Goal: Navigation & Orientation: Understand site structure

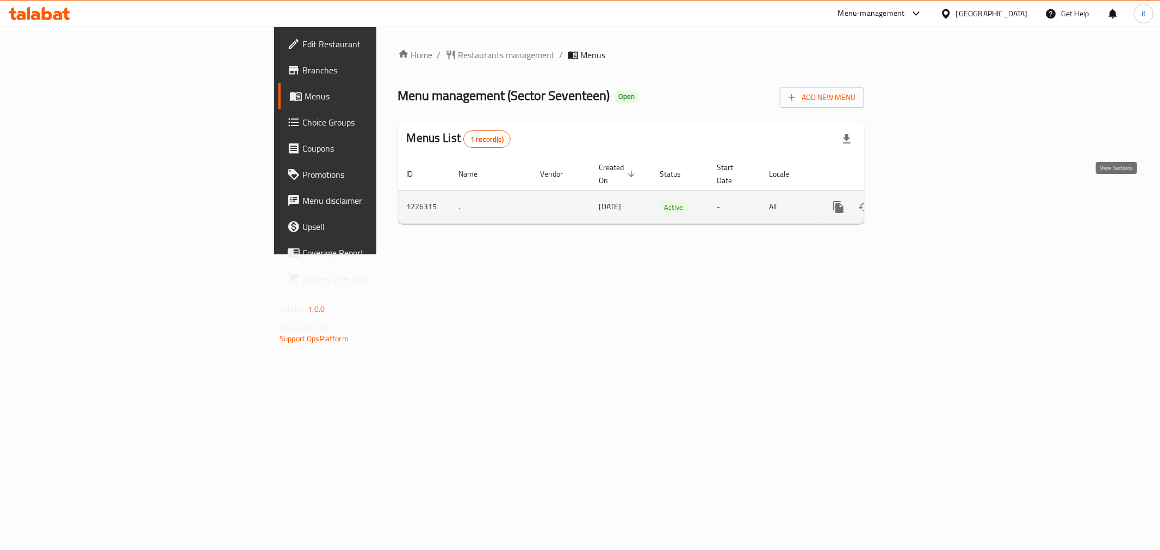
click at [923, 201] on icon "enhanced table" at bounding box center [916, 207] width 13 height 13
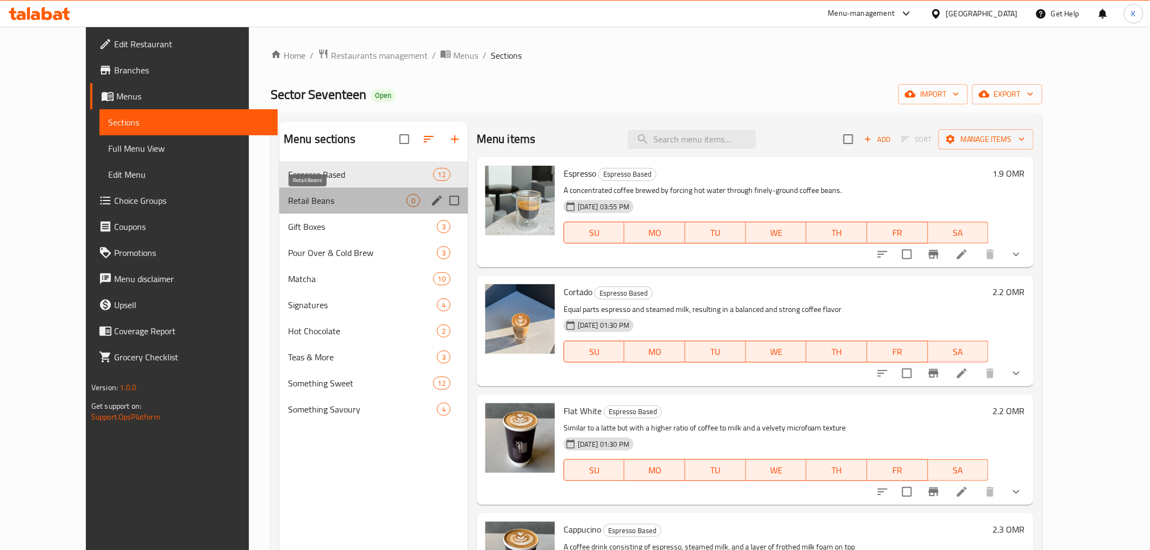
click at [315, 202] on span "Retail Beans" at bounding box center [347, 200] width 119 height 13
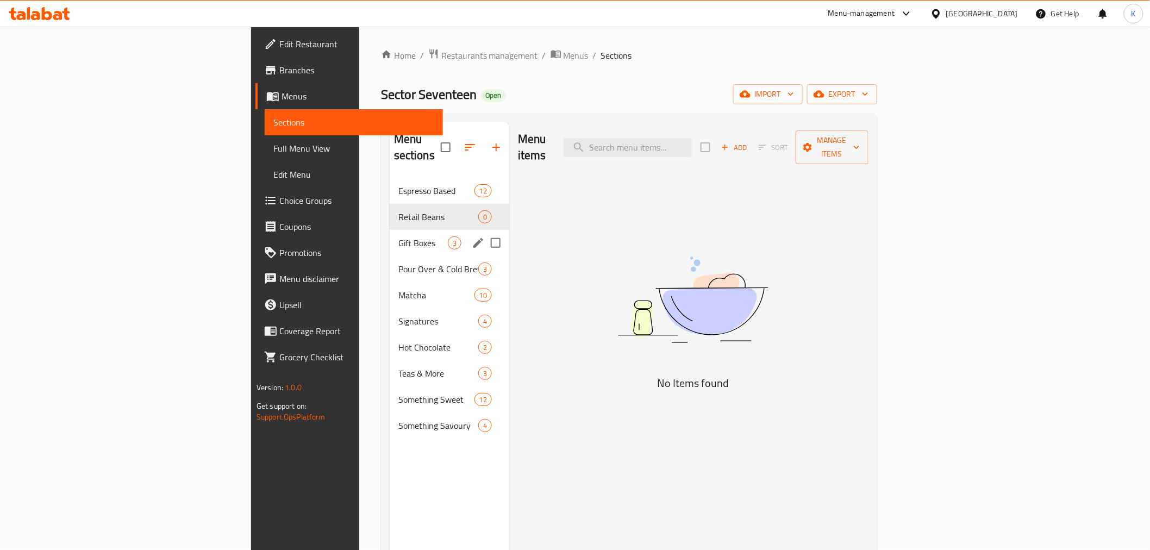
click at [390, 230] on div "Gift Boxes 3" at bounding box center [450, 243] width 120 height 26
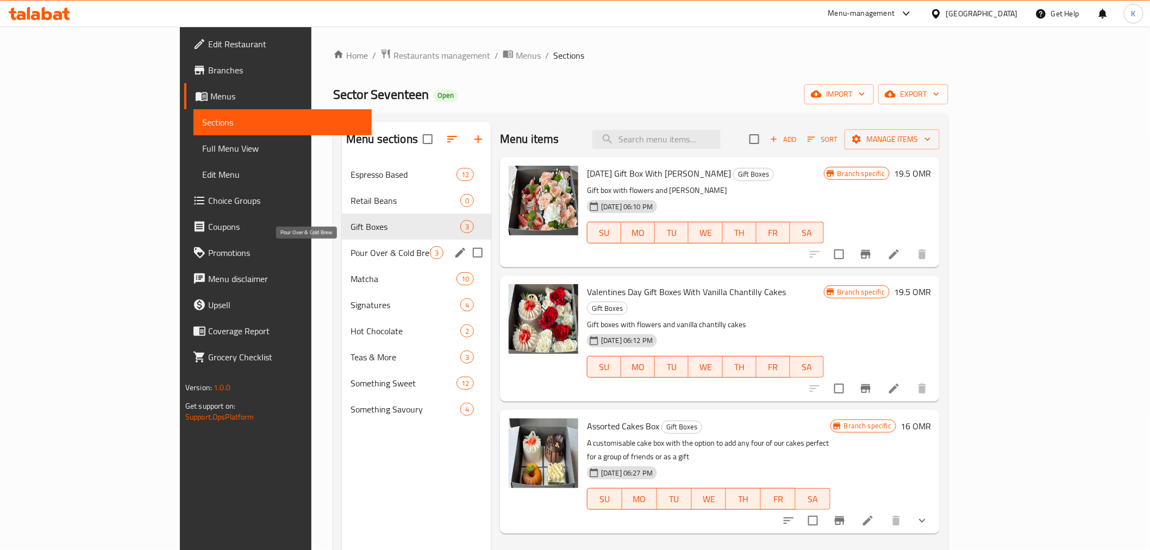
click at [351, 249] on span "Pour Over & Cold Brew" at bounding box center [390, 252] width 79 height 13
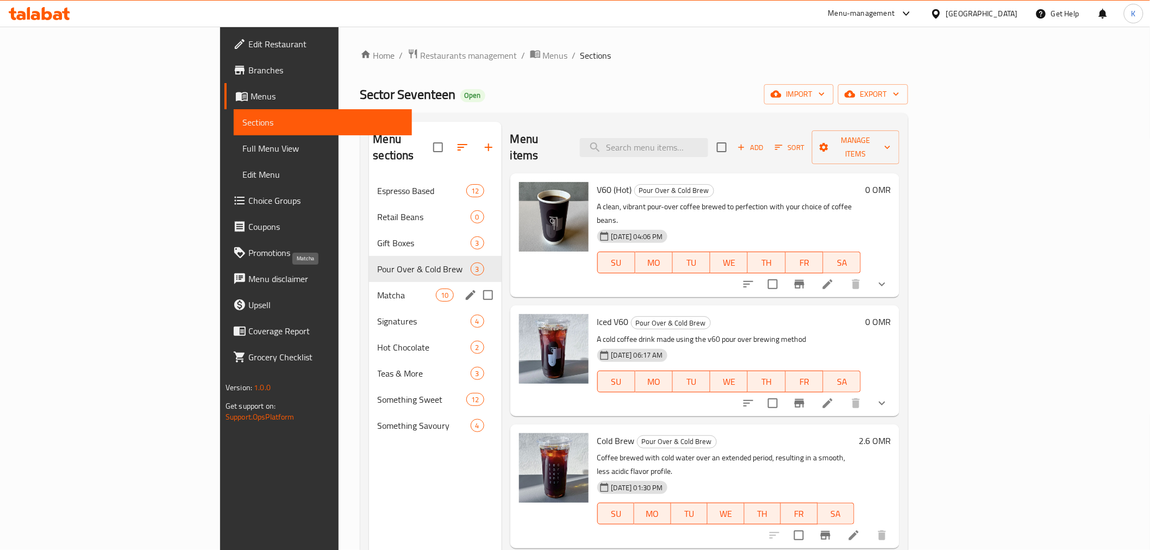
click at [378, 289] on span "Matcha" at bounding box center [407, 295] width 59 height 13
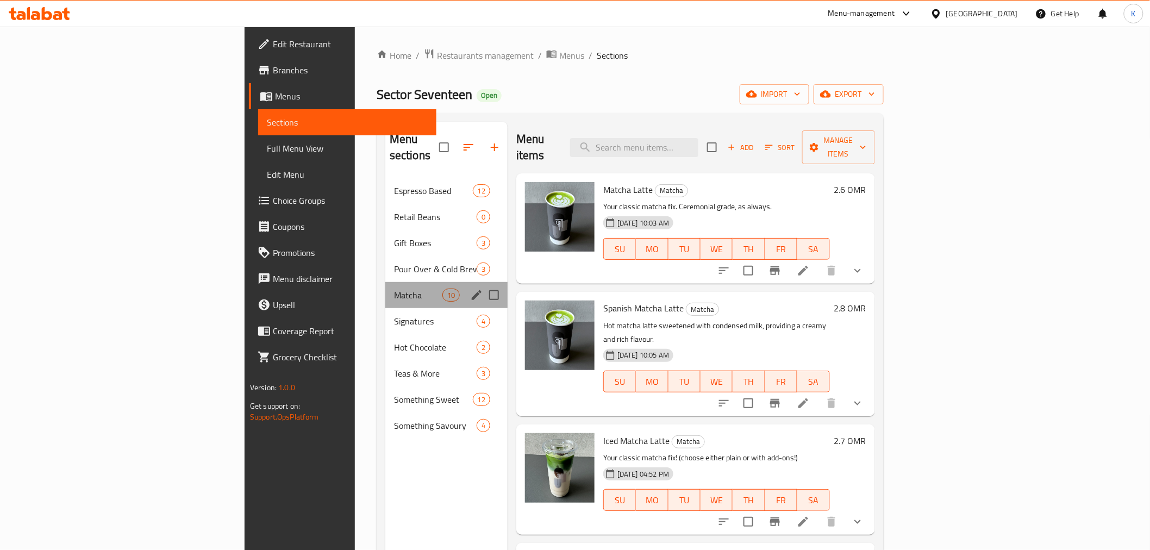
click at [385, 286] on div "Matcha 10" at bounding box center [446, 295] width 122 height 26
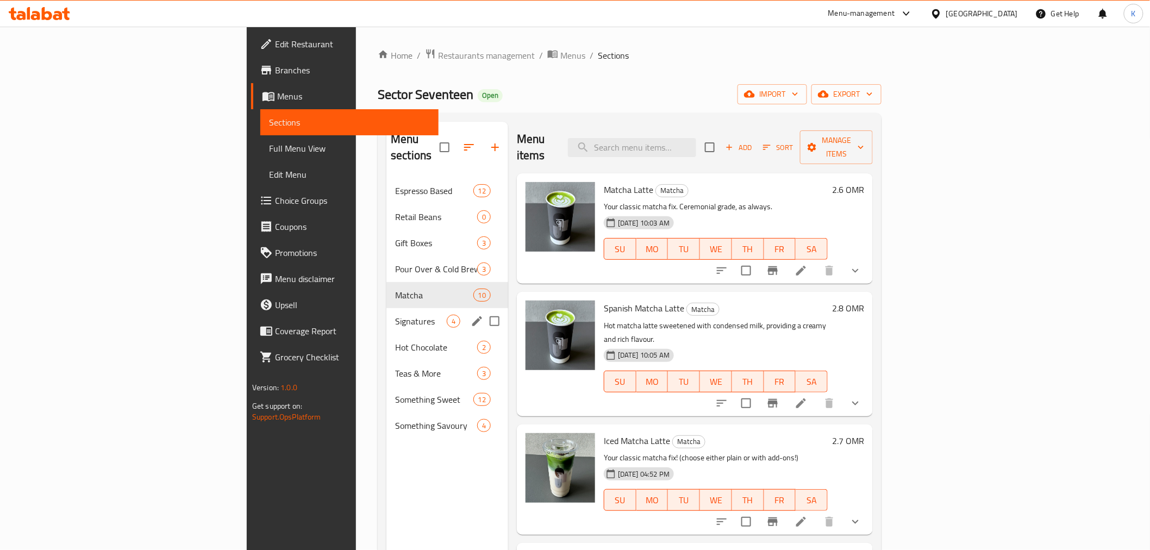
click at [387, 334] on div "Hot Chocolate 2" at bounding box center [448, 347] width 122 height 26
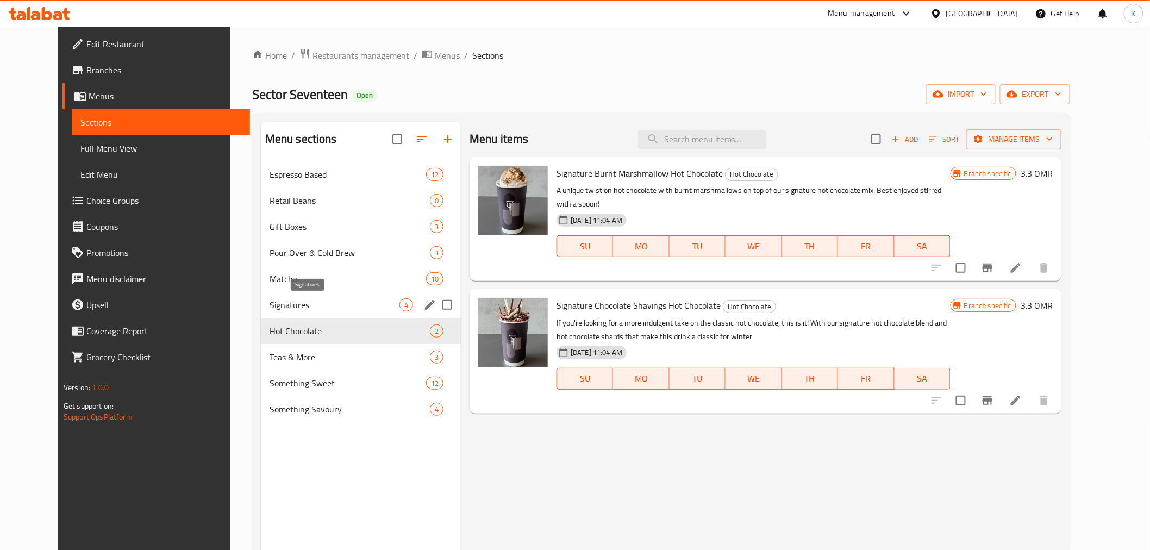
click at [329, 303] on span "Signatures" at bounding box center [335, 304] width 130 height 13
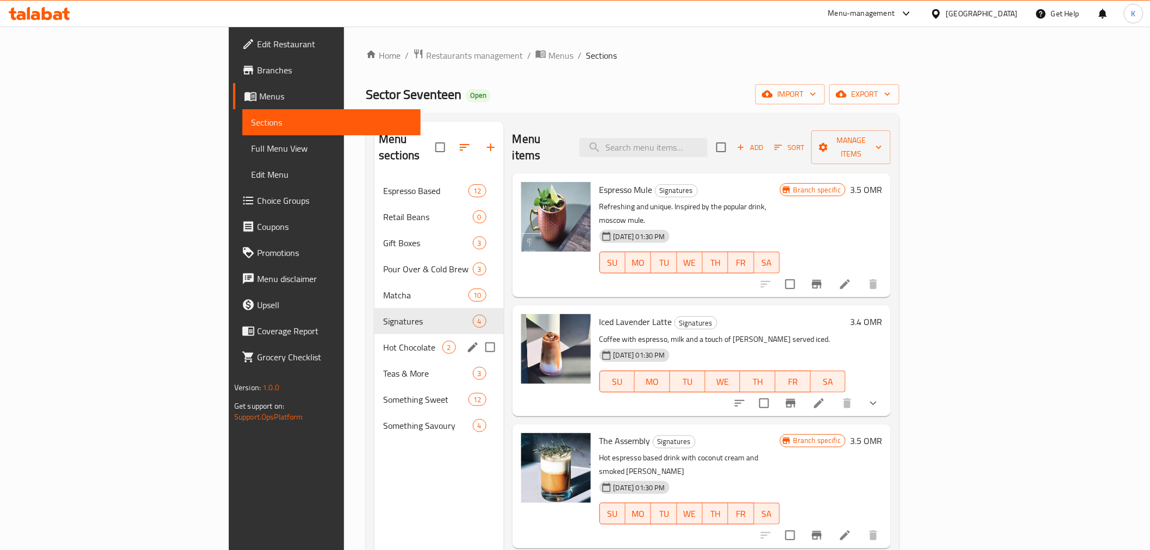
click at [383, 341] on span "Hot Chocolate" at bounding box center [412, 347] width 59 height 13
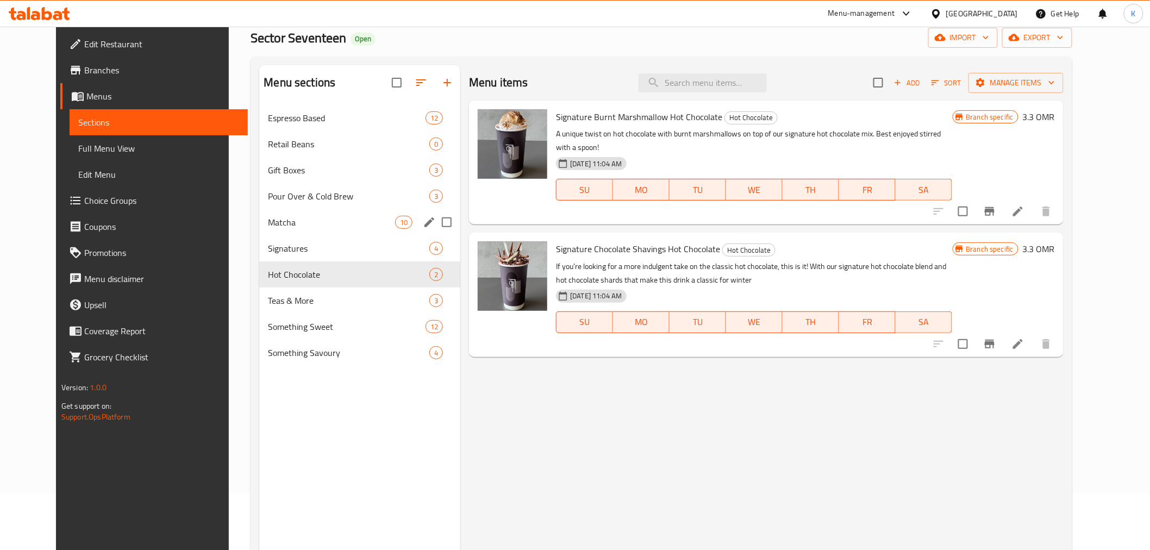
scroll to position [152, 0]
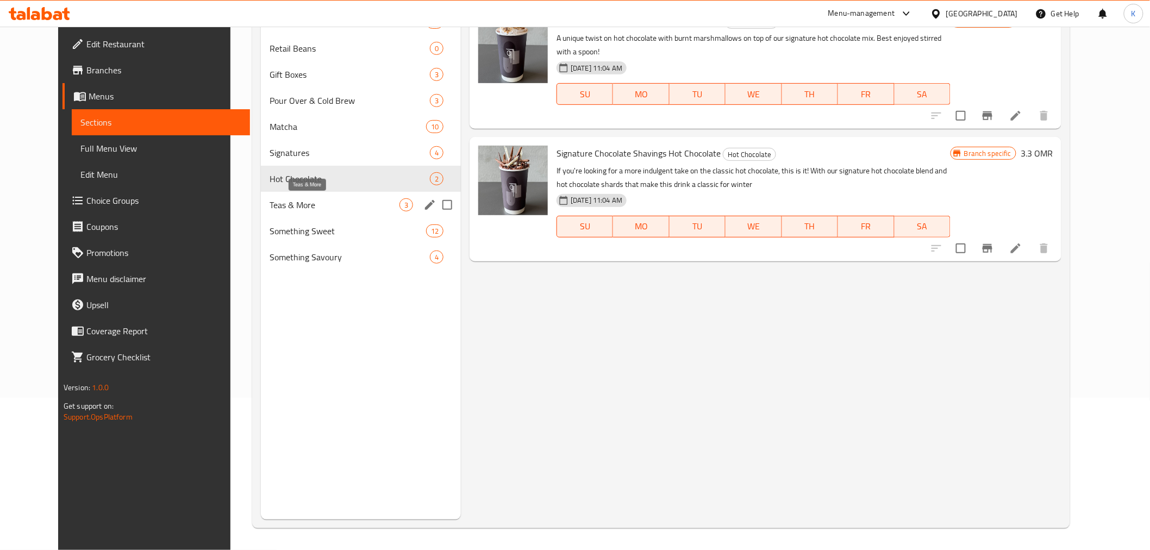
click at [288, 209] on span "Teas & More" at bounding box center [335, 204] width 130 height 13
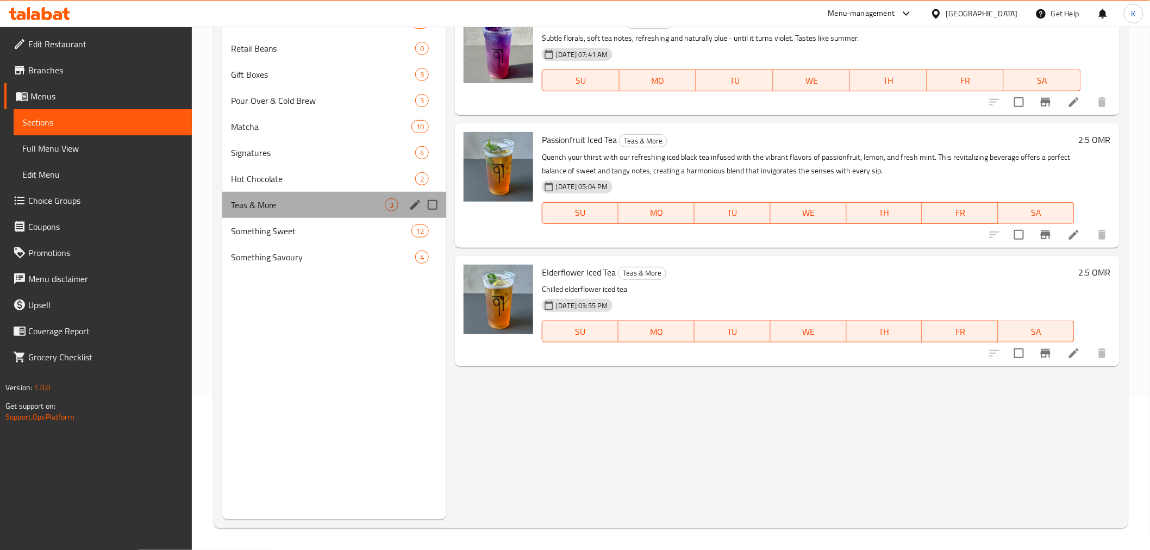
click at [291, 215] on div "Teas & More 3" at bounding box center [334, 205] width 225 height 26
click at [289, 236] on span "Something Sweet" at bounding box center [306, 231] width 151 height 13
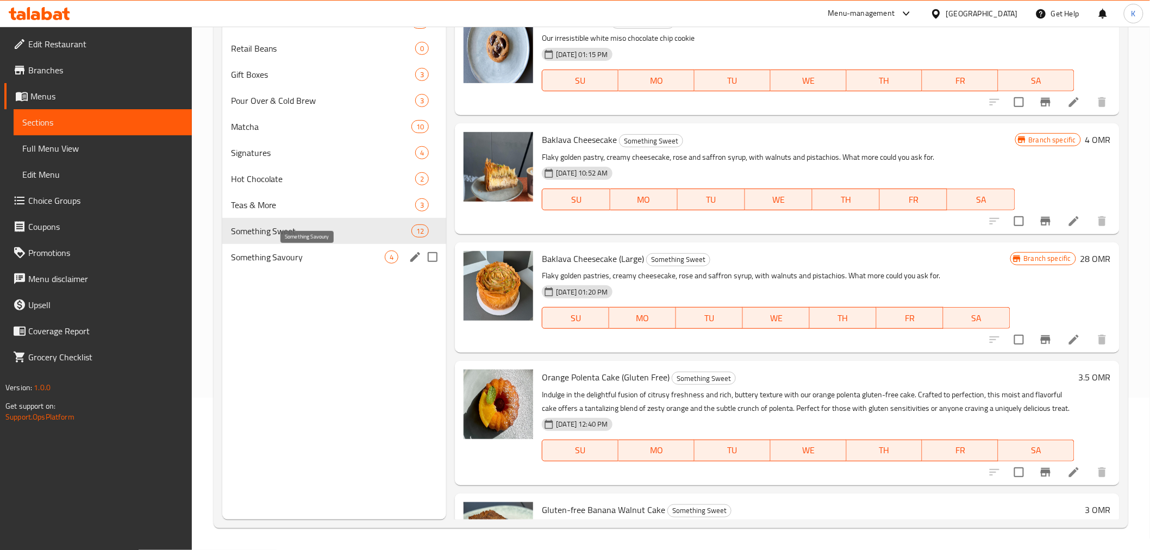
click at [289, 263] on span "Something Savoury" at bounding box center [308, 257] width 154 height 13
